Goal: Task Accomplishment & Management: Complete application form

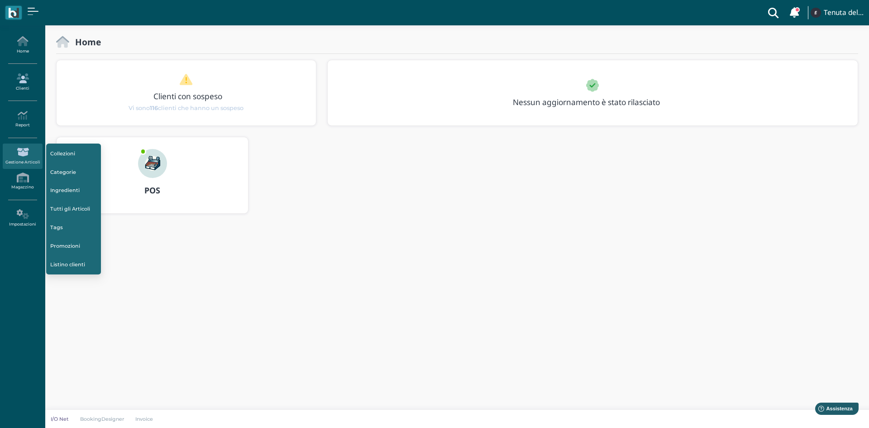
click at [31, 89] on link "Clienti" at bounding box center [22, 82] width 39 height 25
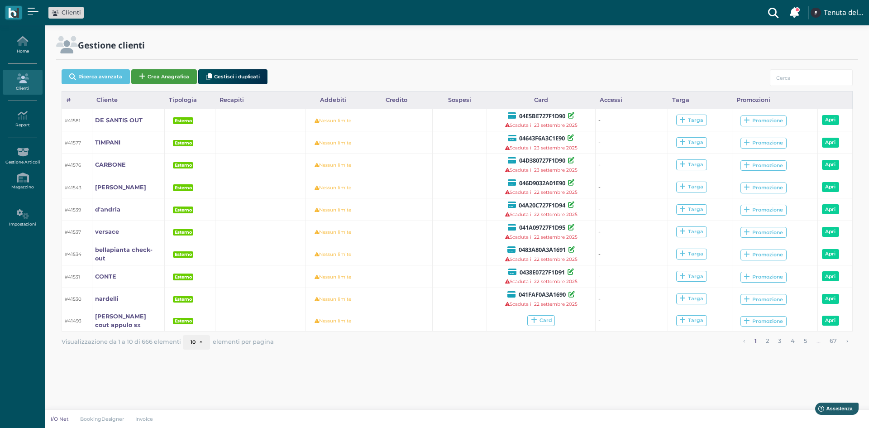
click at [166, 76] on button "Crea Anagrafica" at bounding box center [164, 76] width 66 height 15
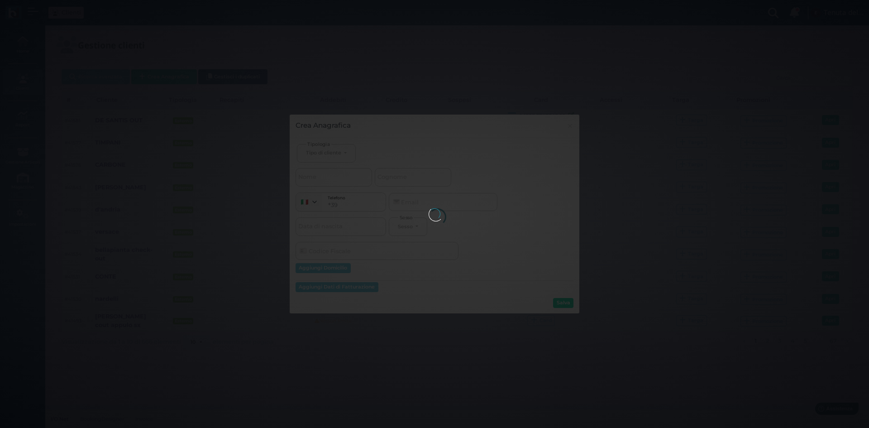
select select
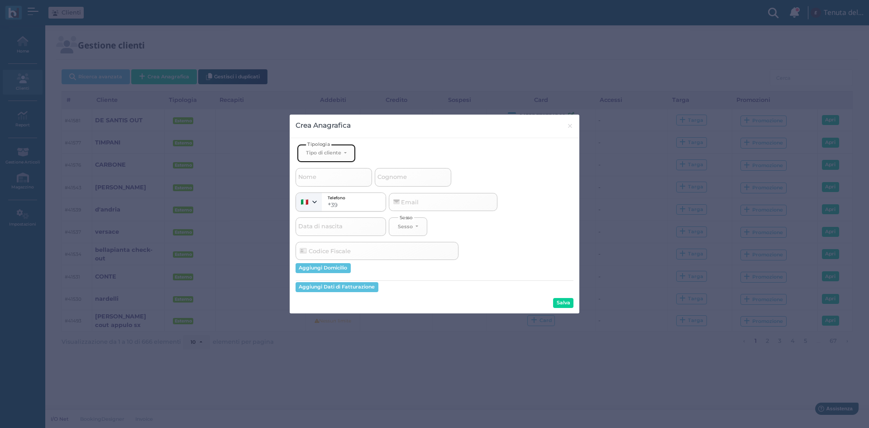
click at [340, 153] on div "Tipo di cliente" at bounding box center [323, 152] width 35 height 6
click at [321, 183] on span "Esterno" at bounding box center [317, 182] width 23 height 7
select select "[object Object]"
select select
click at [398, 177] on span "Cognome" at bounding box center [392, 176] width 32 height 11
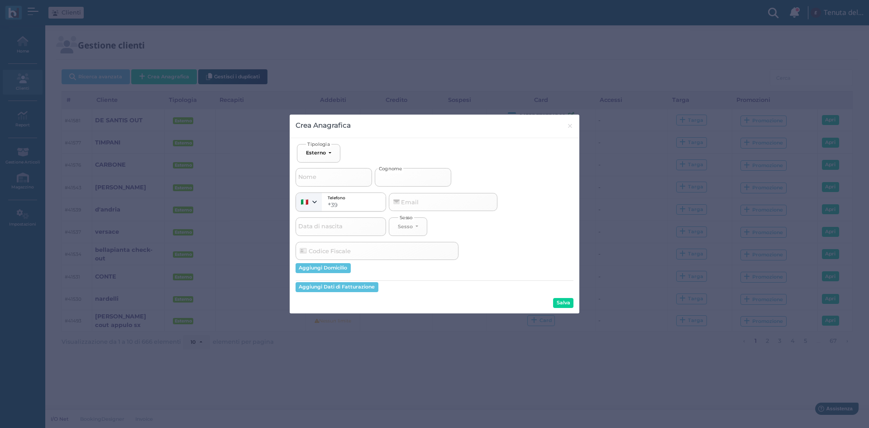
click at [398, 177] on input "Cognome" at bounding box center [413, 177] width 76 height 18
type input "h"
select select
type input "hi"
select select
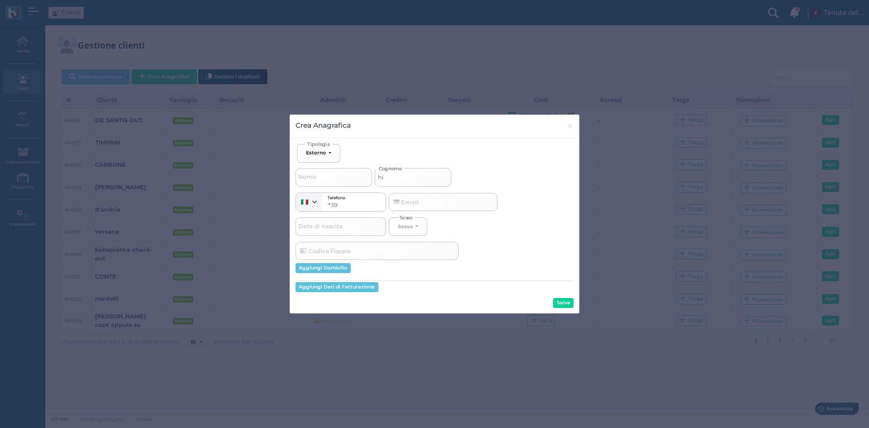
type input "hin"
select select
type input "hink"
select select
type input "hink"
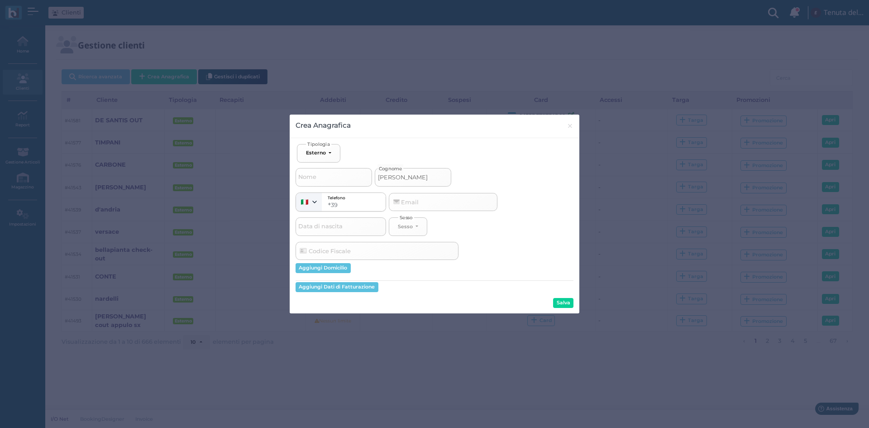
select select
type input "hink c"
select select
type input "hink ch"
select select
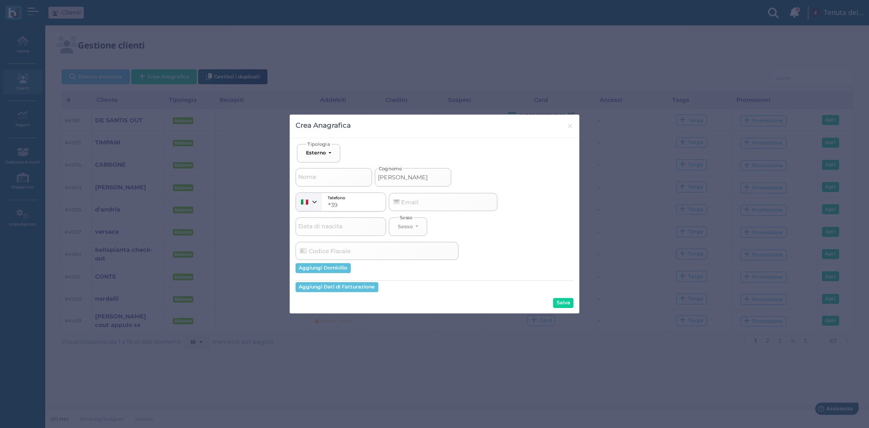
type input "hink che"
select select
type input "hink chec"
select select
type input "hink check"
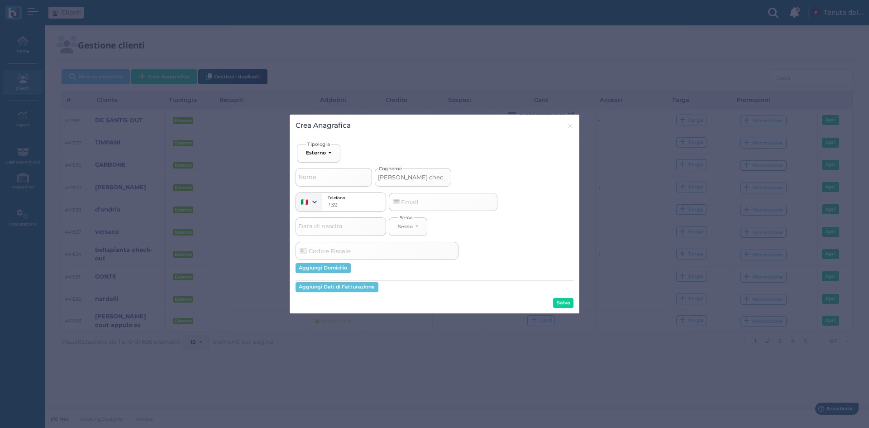
select select
type input "hink check"
select select
type input "hink check o"
select select
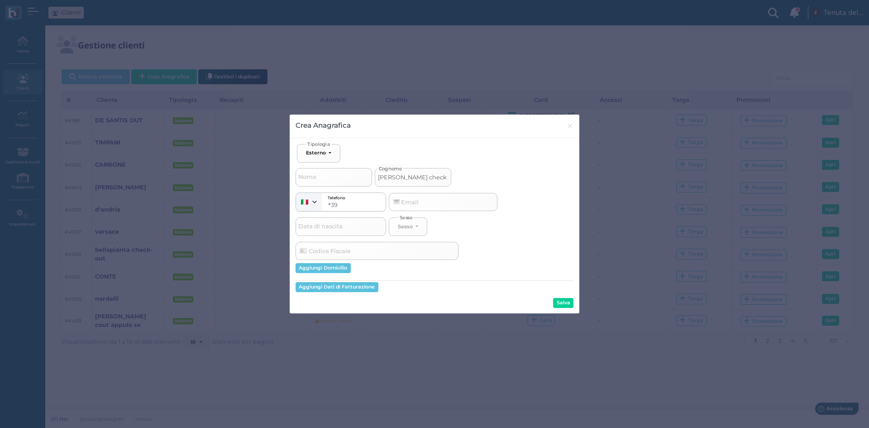
type input "hink check ou"
select select
type input "hink check out"
select select
type input "hink check out"
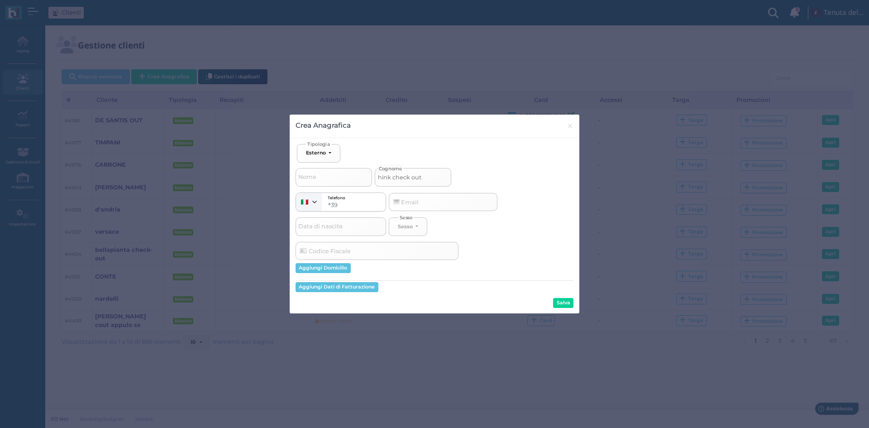
click at [567, 302] on button "Salva" at bounding box center [563, 303] width 20 height 10
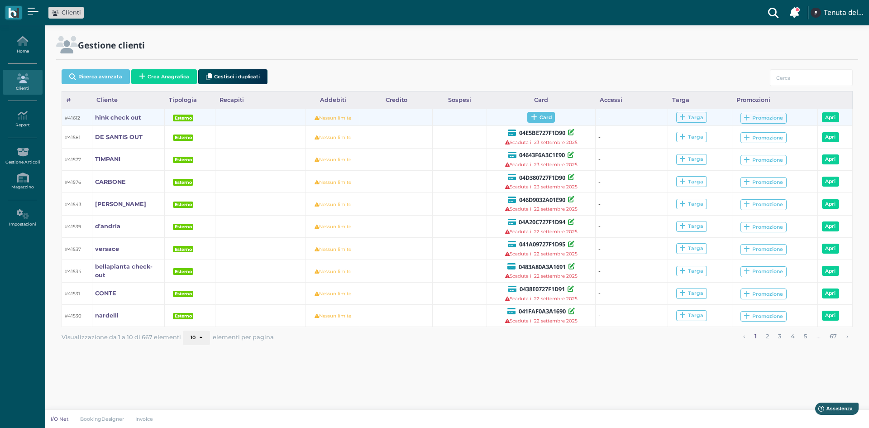
click at [539, 117] on span "Card" at bounding box center [541, 117] width 28 height 11
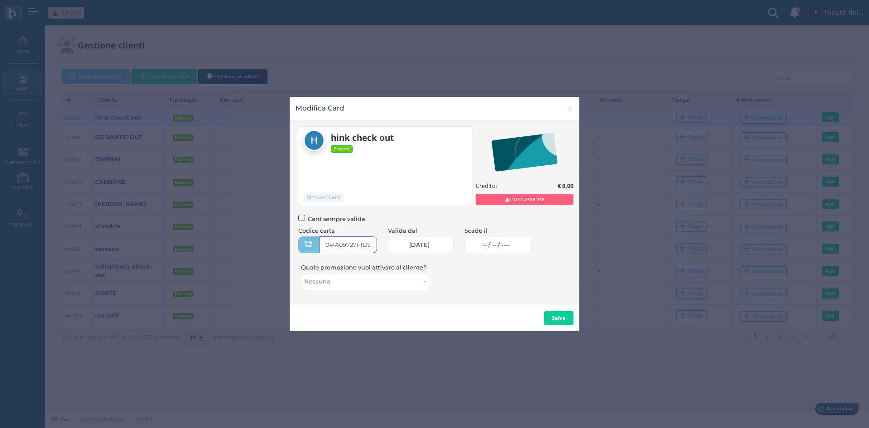
type input "041A09727F1D95"
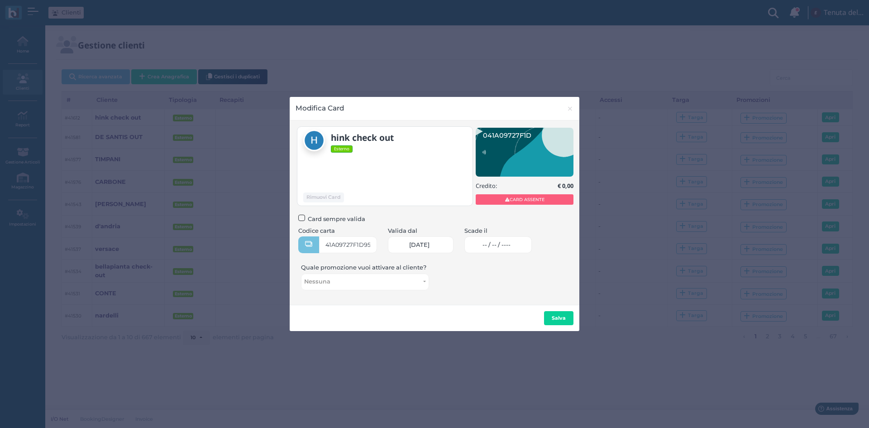
click at [493, 252] on link "-- / -- / ----" at bounding box center [497, 244] width 67 height 17
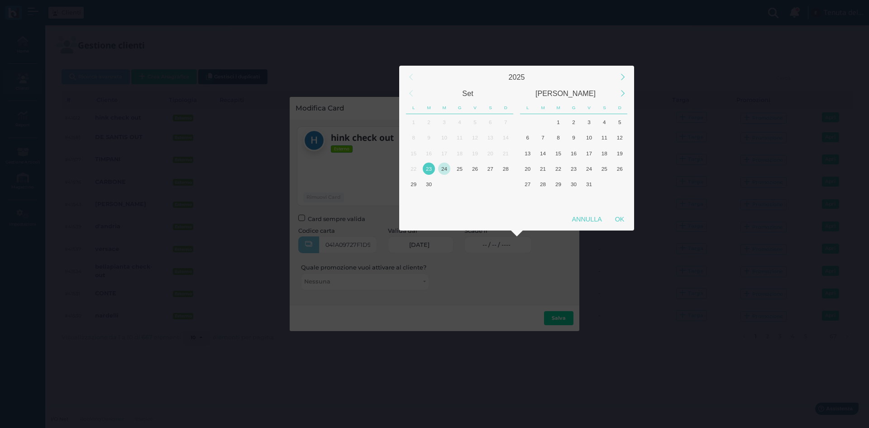
click at [444, 163] on div "24" at bounding box center [444, 168] width 12 height 12
click at [624, 216] on div "OK" at bounding box center [619, 219] width 23 height 16
type input "24/09/2025"
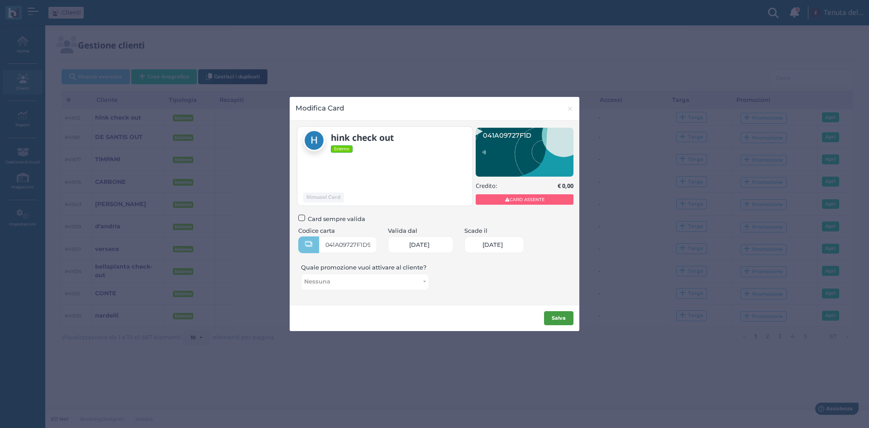
scroll to position [0, 39]
click at [563, 319] on b "Salva" at bounding box center [558, 317] width 14 height 6
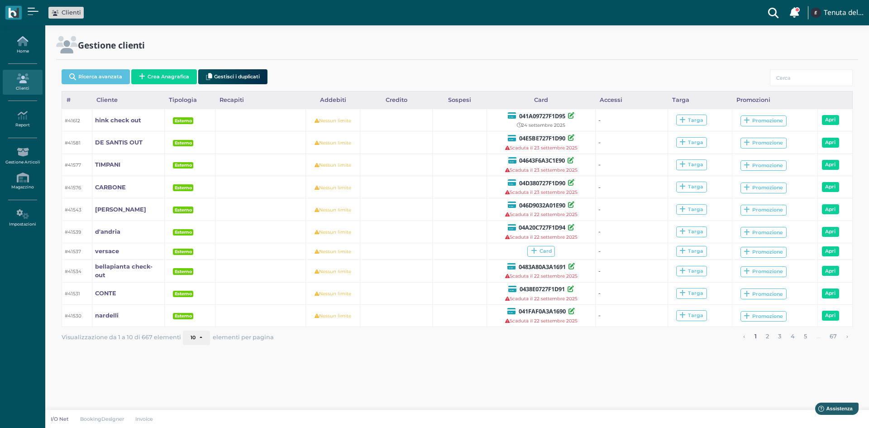
click at [25, 46] on link "Home" at bounding box center [22, 45] width 39 height 25
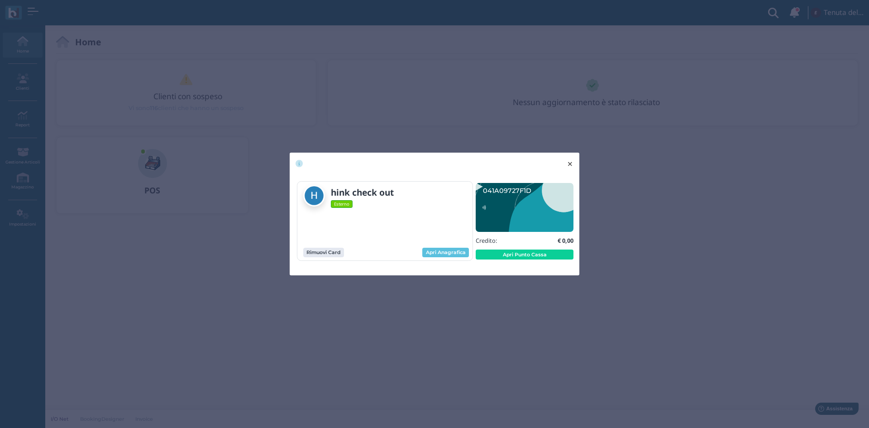
click at [569, 164] on span "×" at bounding box center [569, 164] width 7 height 12
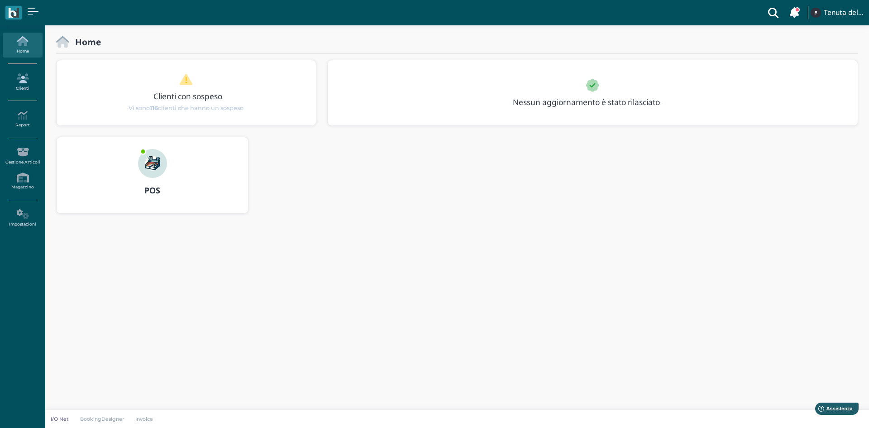
click at [23, 85] on link "Clienti" at bounding box center [22, 82] width 39 height 25
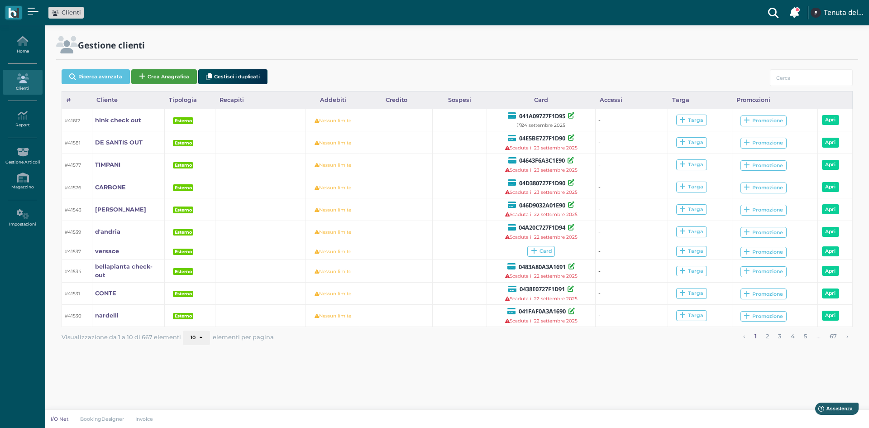
click at [181, 73] on button "Crea Anagrafica" at bounding box center [164, 76] width 66 height 15
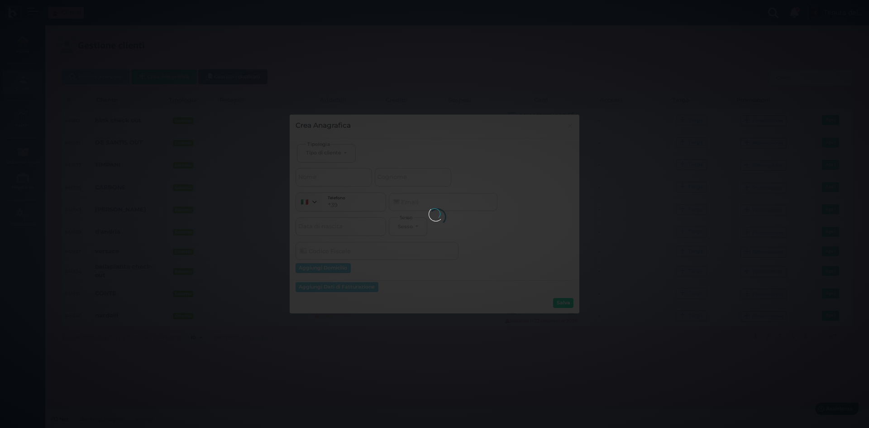
select select
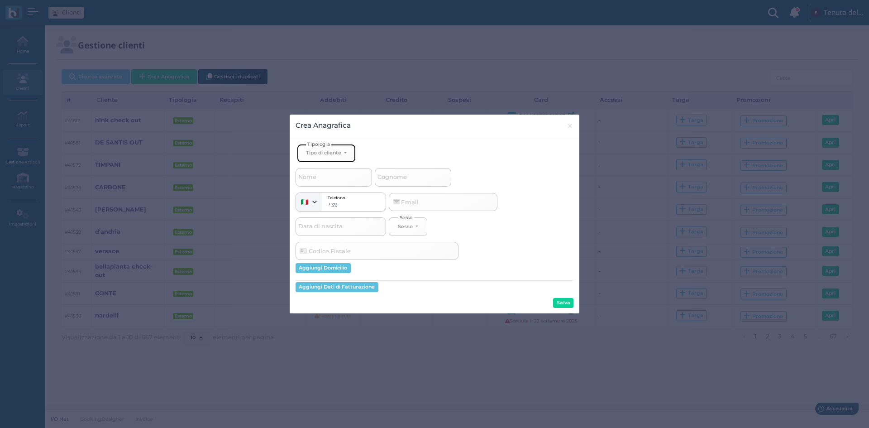
click at [325, 148] on button "Tipo di cliente" at bounding box center [326, 153] width 59 height 19
click at [320, 183] on span "Esterno" at bounding box center [317, 182] width 23 height 7
select select "[object Object]"
select select
click at [428, 184] on input "Cognome" at bounding box center [413, 177] width 76 height 18
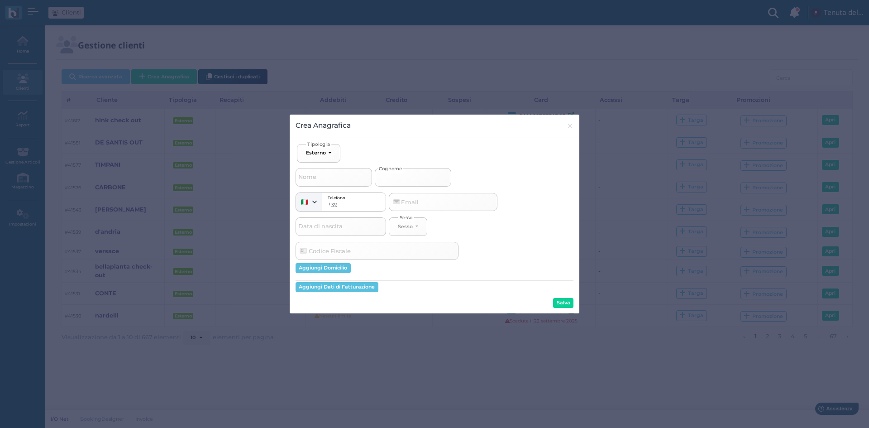
type input "w"
select select
type input "wo"
select select
type input "wol"
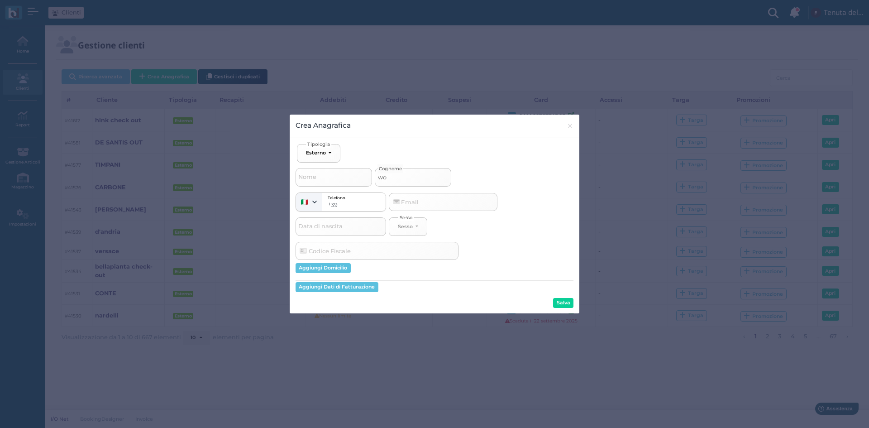
select select
type input "wols"
select select
type input "wolsi"
select select
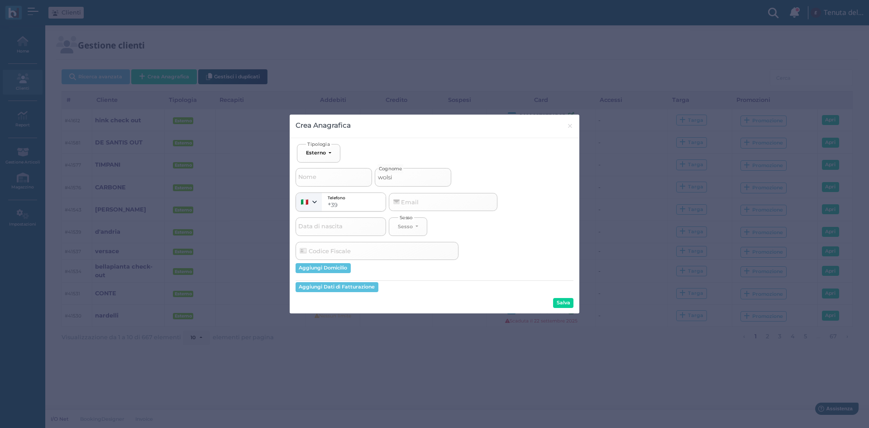
type input "wolsin"
select select
type input "wolsink"
select select
type input "wolsink"
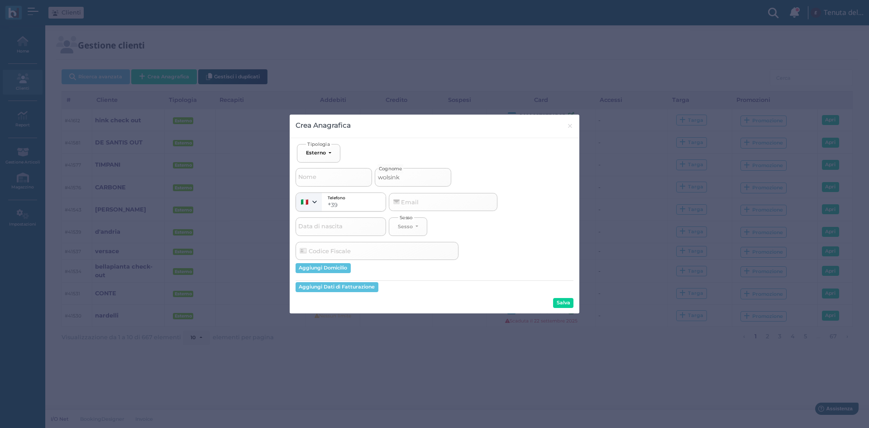
select select
type input "wolsink p"
select select
type input "wolsink pa"
select select
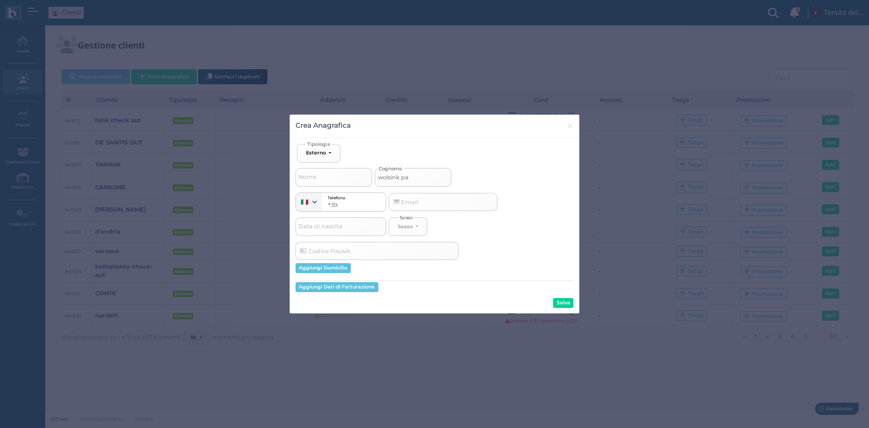
type input "wolsink pal"
select select
type input "wolsink palm"
select select
type input "wolsink palmi"
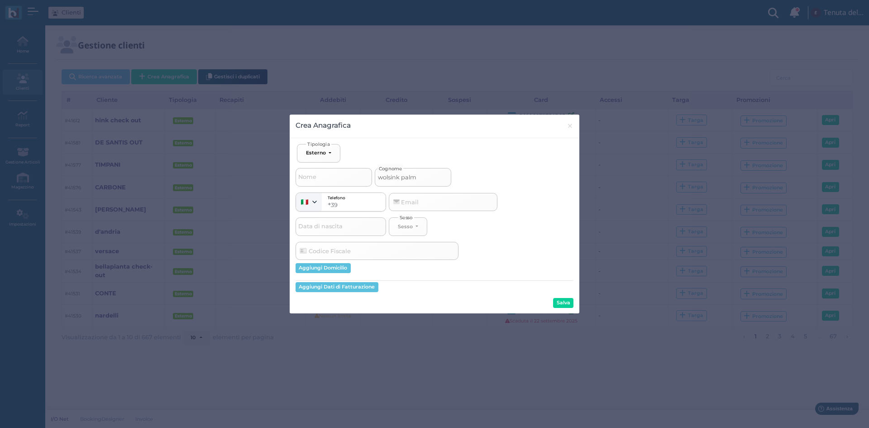
select select
type input "wolsink palmin"
select select
type input "wolsink palmina"
select select
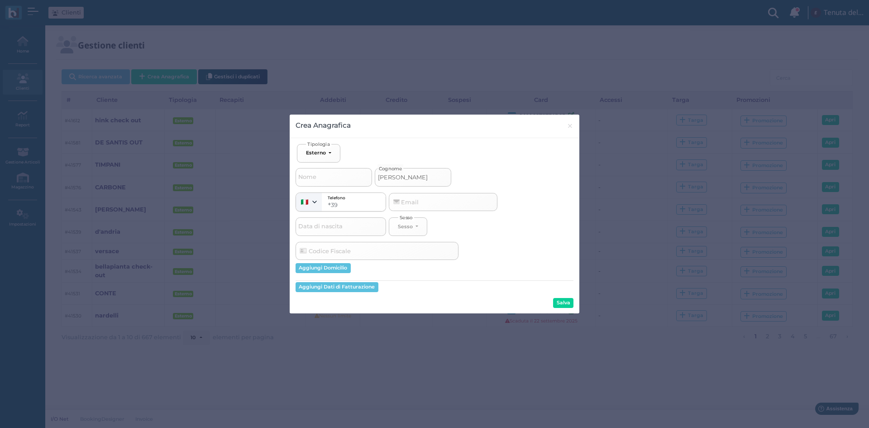
type input "wolsink palmina"
select select
type input "wolsink palmina o"
select select
type input "wolsink palmina ou"
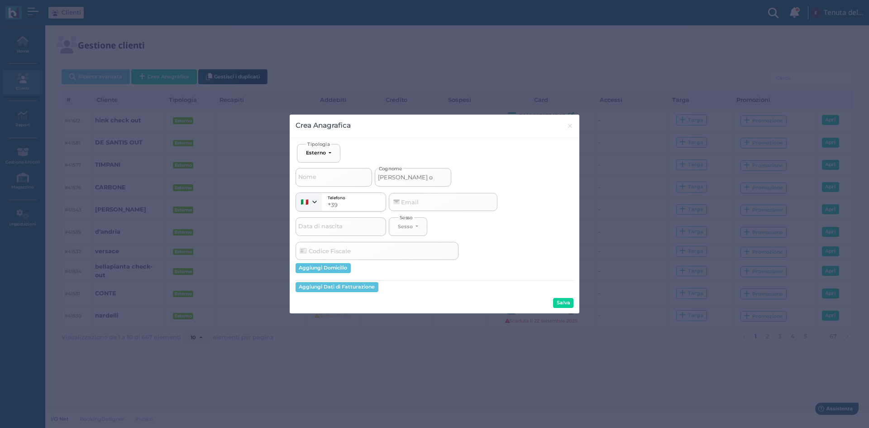
select select
type input "wolsink palmina out"
select select
type input "wolsink palmina out"
click at [563, 302] on button "Salva" at bounding box center [563, 303] width 20 height 10
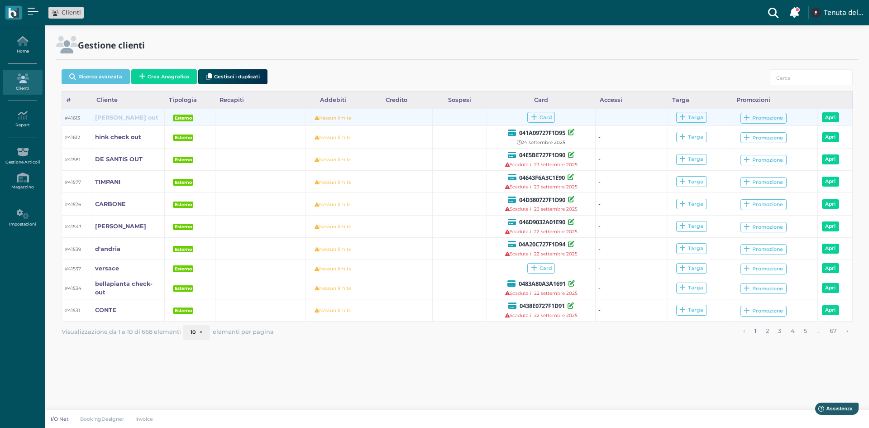
click at [115, 116] on b "[PERSON_NAME] out" at bounding box center [126, 117] width 63 height 7
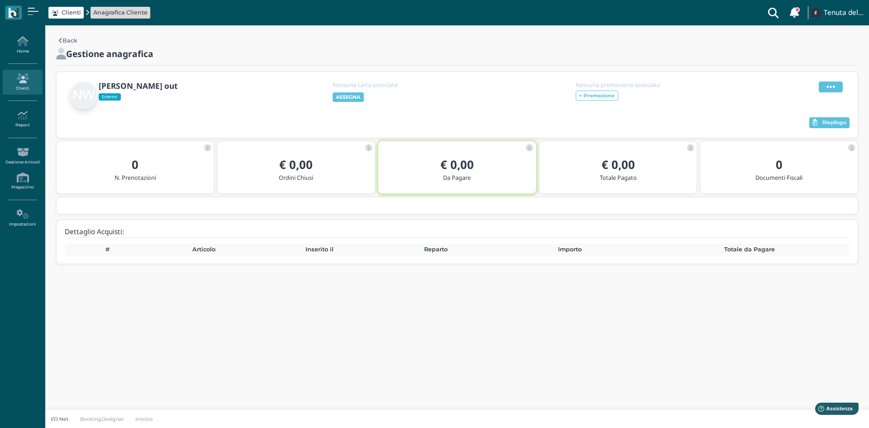
click at [836, 82] on span at bounding box center [830, 86] width 24 height 11
click at [804, 98] on span "Modifica" at bounding box center [802, 98] width 25 height 9
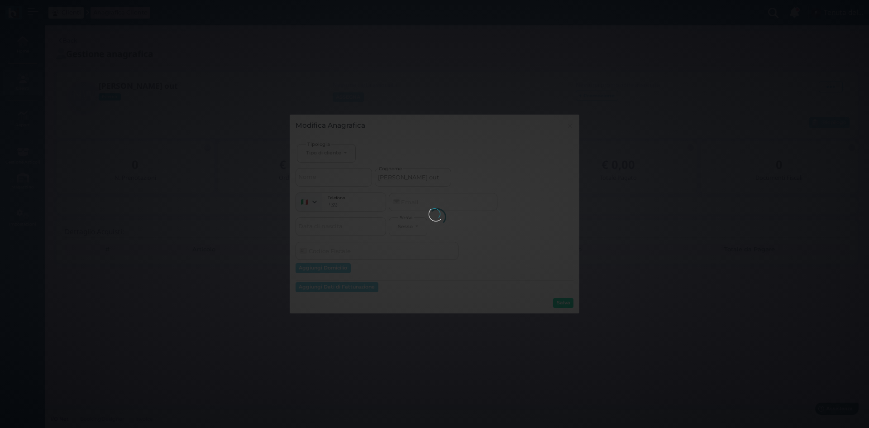
select select
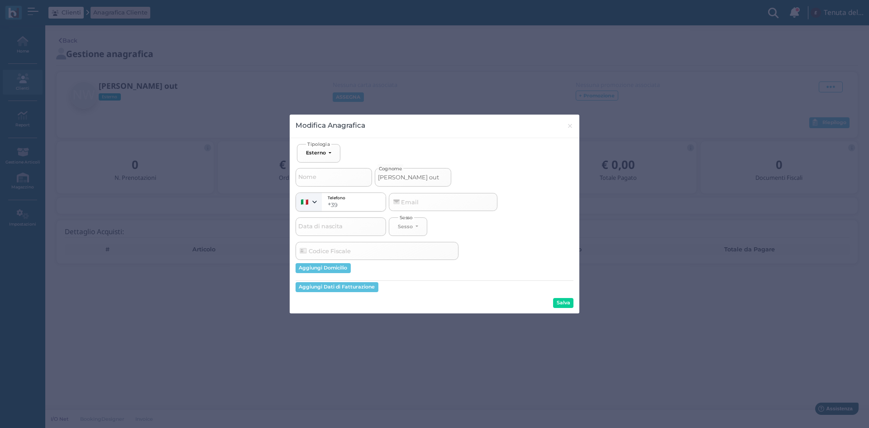
drag, startPoint x: 426, startPoint y: 176, endPoint x: 401, endPoint y: 176, distance: 24.9
click at [401, 176] on input "[PERSON_NAME] out" at bounding box center [413, 177] width 76 height 18
type input "wolsink out"
select select
type input "wolsink out"
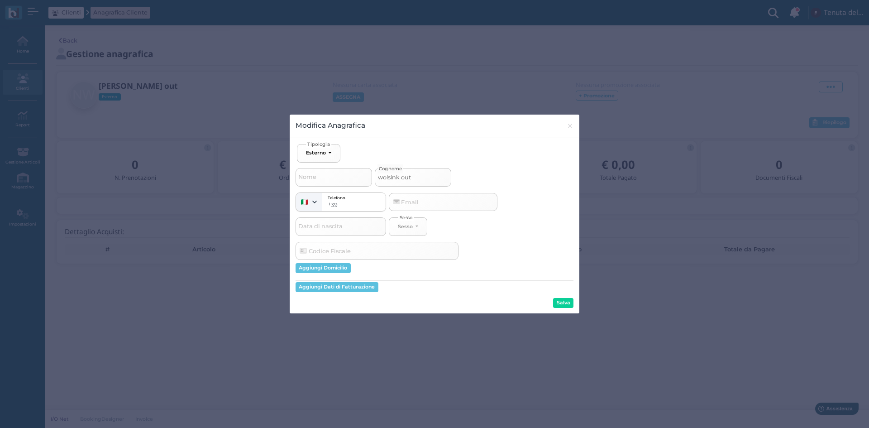
select select
type input "wolsink u out"
select select
type input "wolsink ue out"
select select
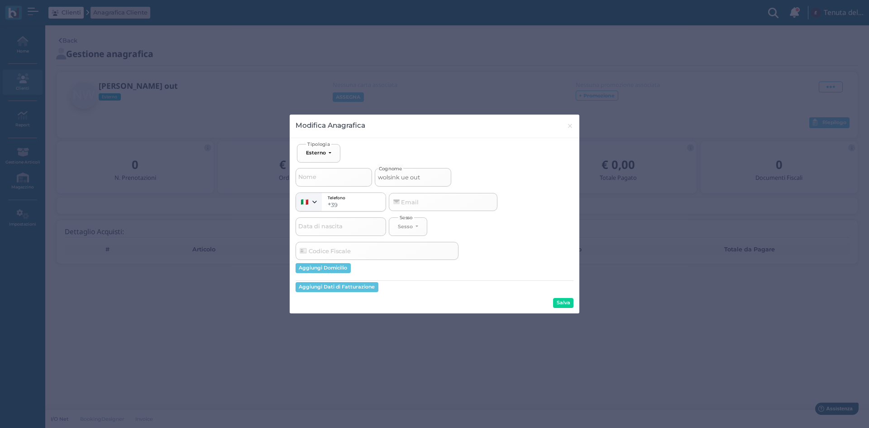
type input "wolsink uev out"
select select
type input "wolsink uevi out"
select select
type input "wolsink uevi out"
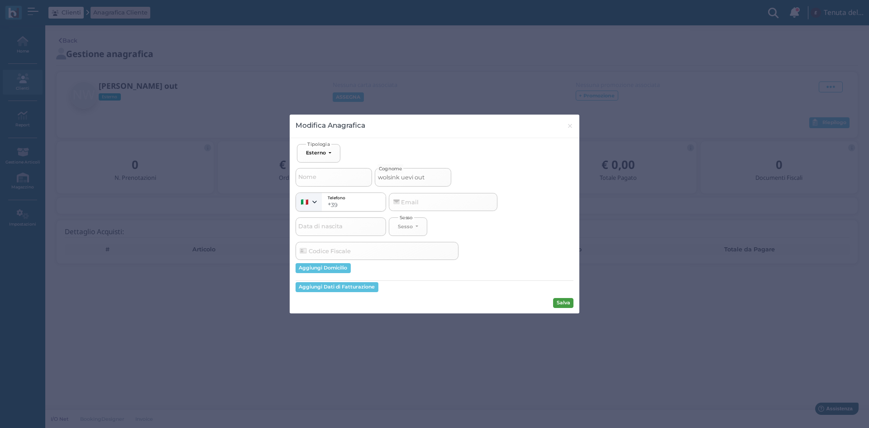
click at [572, 303] on button "Salva" at bounding box center [563, 303] width 20 height 10
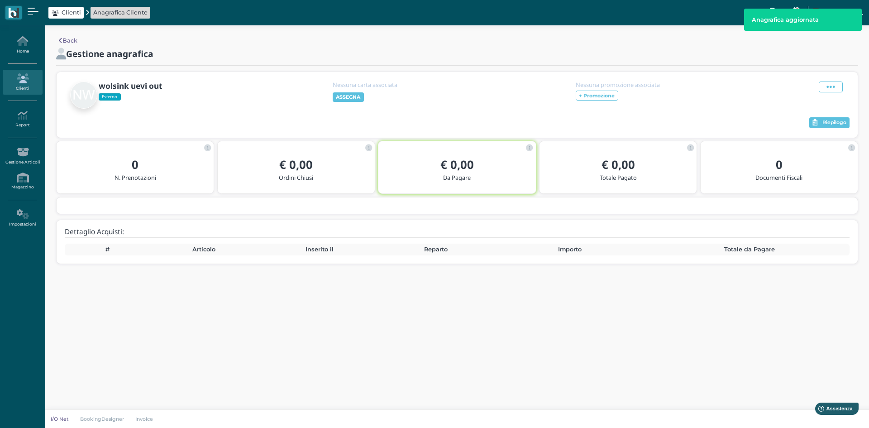
click at [15, 77] on icon at bounding box center [22, 78] width 39 height 10
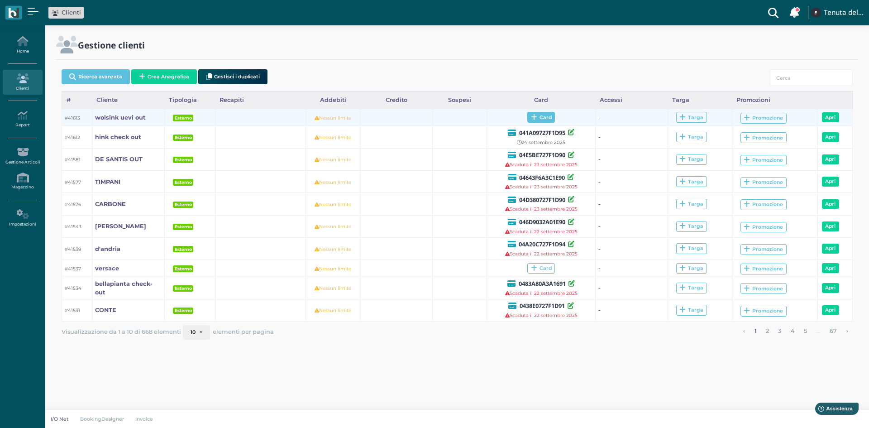
click at [542, 114] on span "Card" at bounding box center [541, 117] width 28 height 11
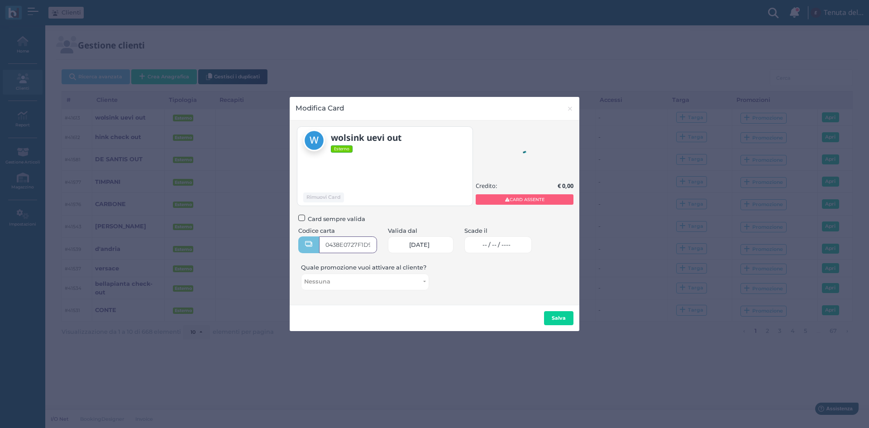
type input "0438E0727F1D91"
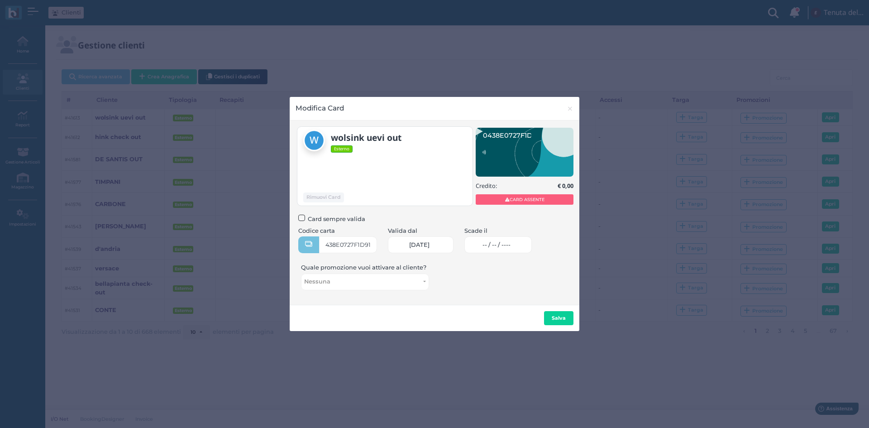
click at [493, 246] on span "-- / -- / ----" at bounding box center [496, 244] width 28 height 7
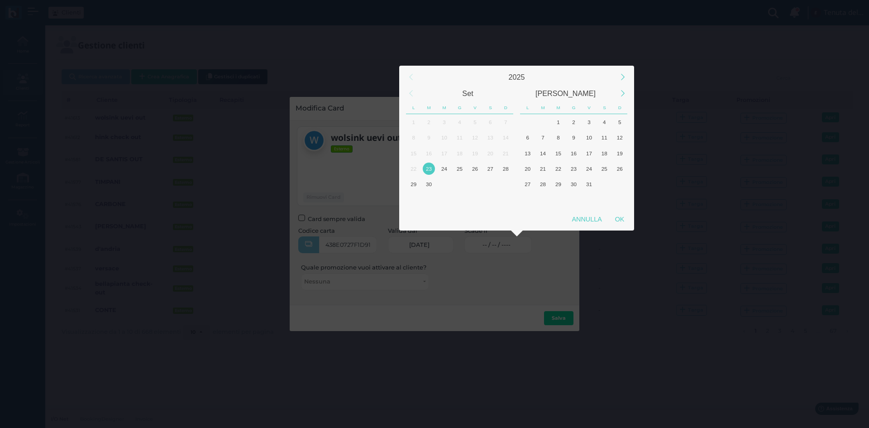
scroll to position [0, 0]
click at [446, 172] on div "24" at bounding box center [444, 168] width 12 height 12
click at [619, 214] on div "OK" at bounding box center [619, 219] width 23 height 16
type input "24/09/2025"
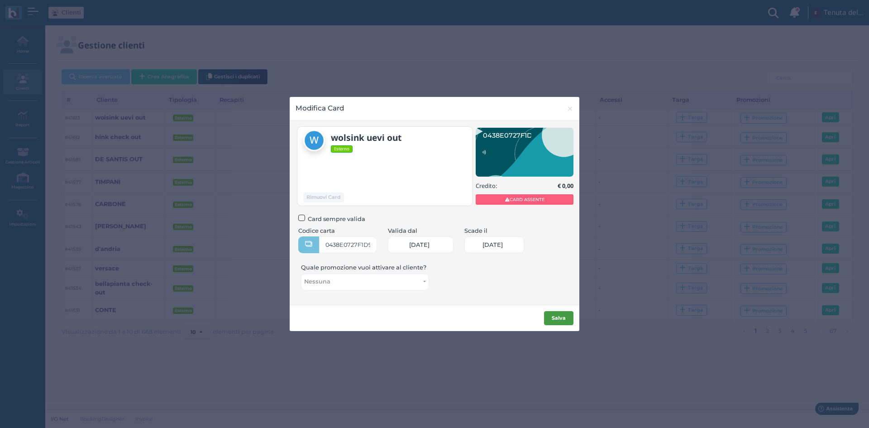
scroll to position [0, 39]
click at [561, 317] on b "Salva" at bounding box center [558, 317] width 14 height 6
